Goal: Task Accomplishment & Management: Use online tool/utility

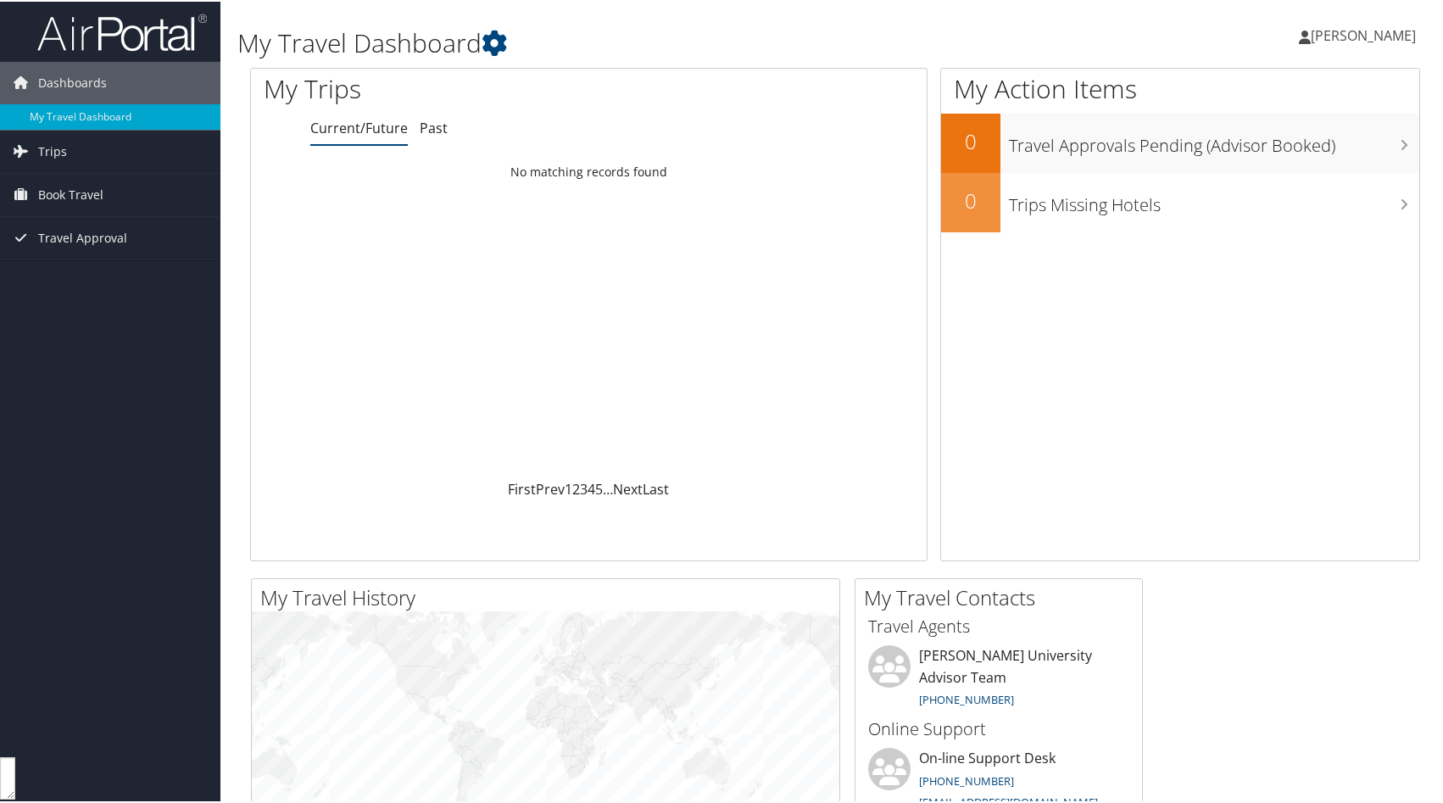
scroll to position [18120, 0]
click at [55, 186] on span "Book Travel" at bounding box center [70, 193] width 65 height 42
click at [88, 254] on link "Book/Manage Online Trips" at bounding box center [110, 252] width 220 height 25
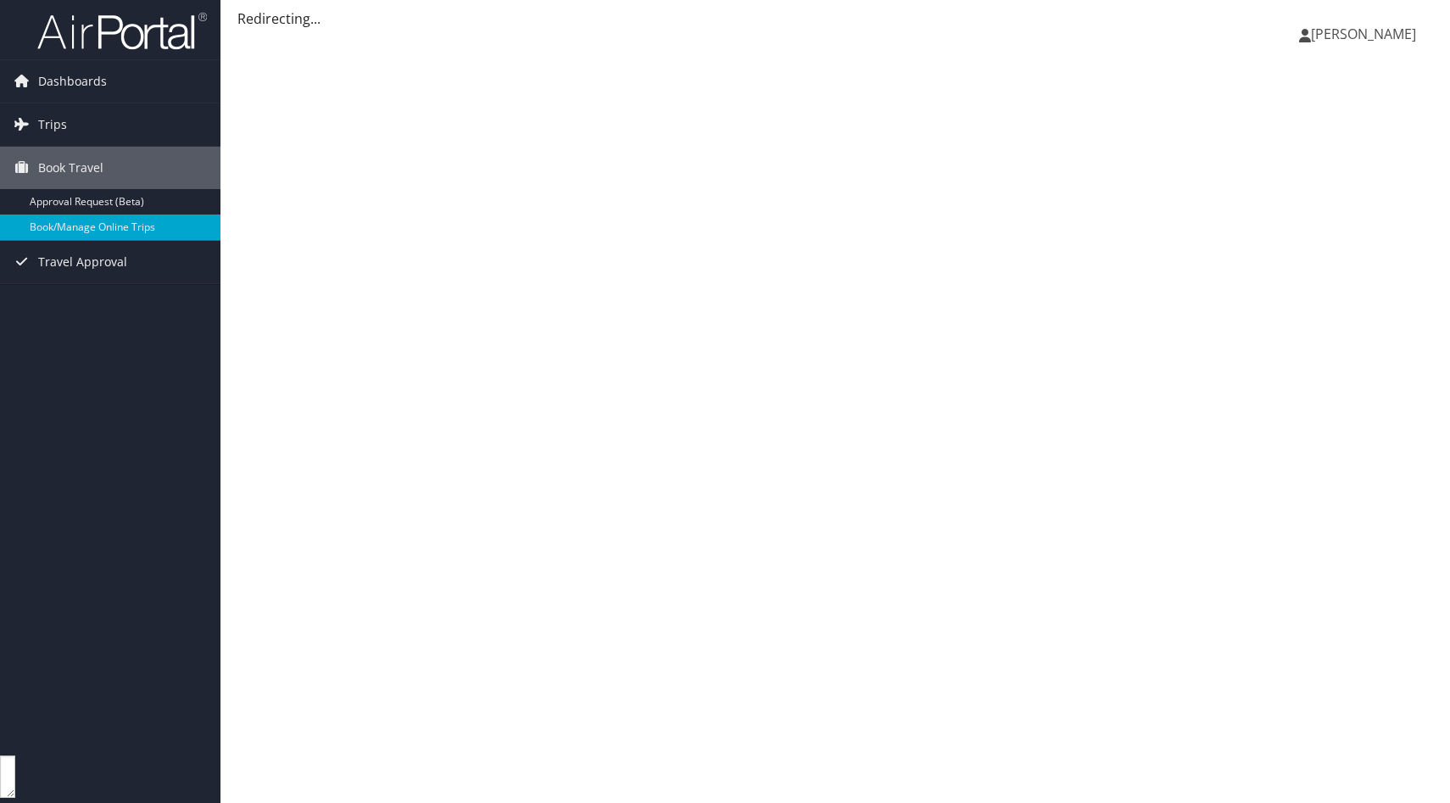
scroll to position [15896, 0]
